Goal: Information Seeking & Learning: Learn about a topic

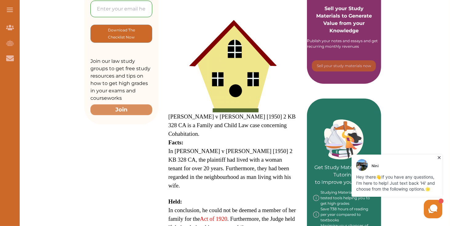
scroll to position [167, 0]
click at [218, 112] on p "[PERSON_NAME] v [PERSON_NAME] [1950] 2 KB 328 CA is a Family and Child Law case…" at bounding box center [232, 125] width 129 height 26
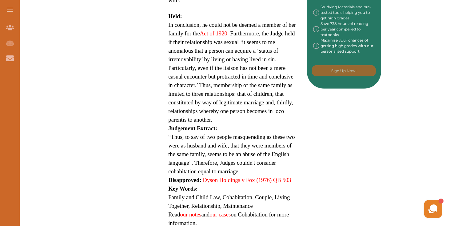
scroll to position [352, 0]
